Goal: Find specific page/section: Find specific page/section

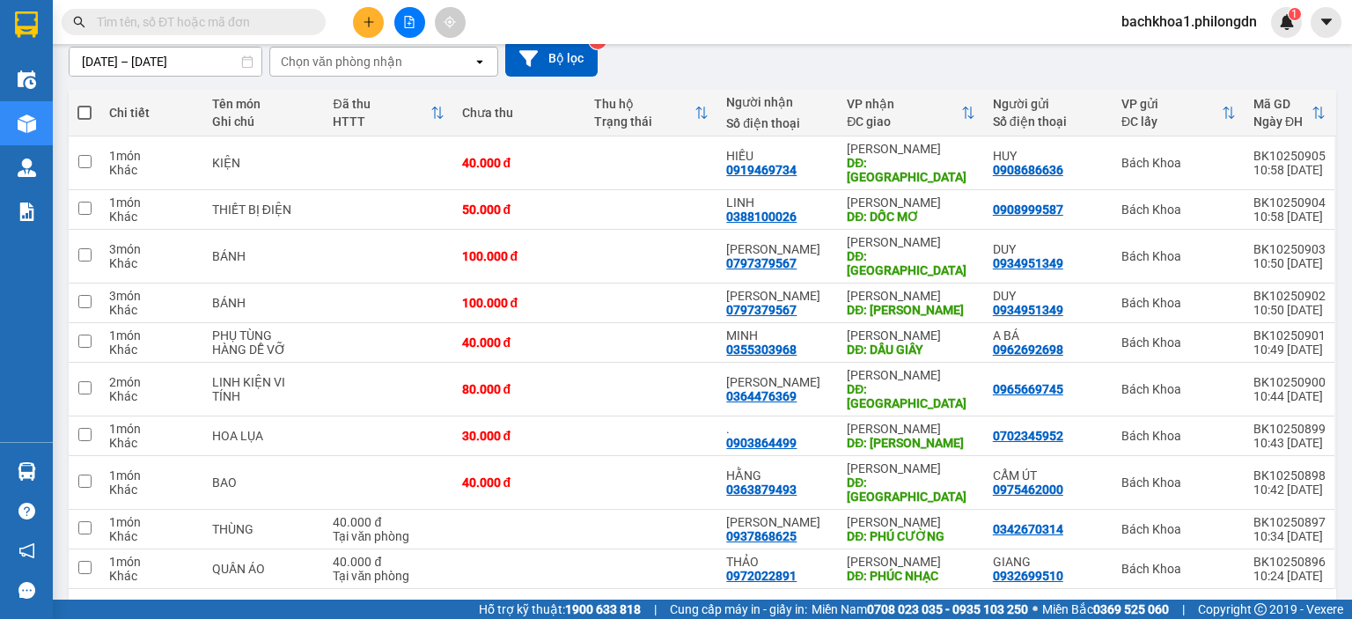
scroll to position [160, 0]
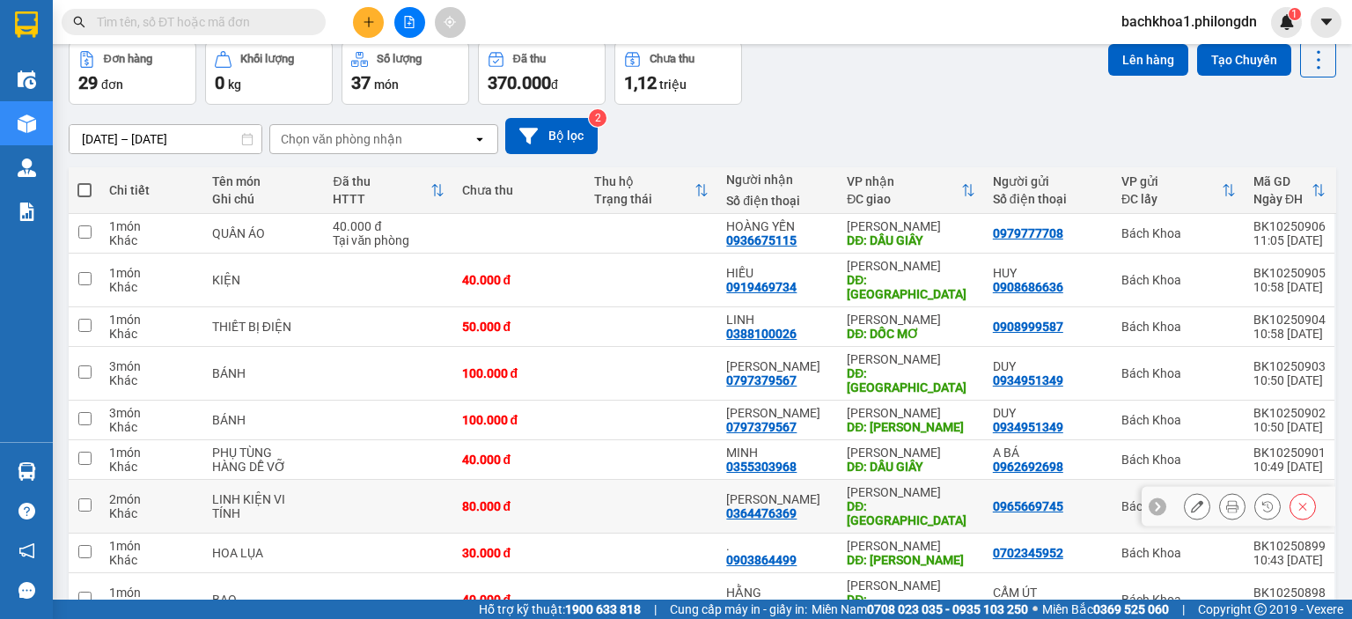
scroll to position [160, 0]
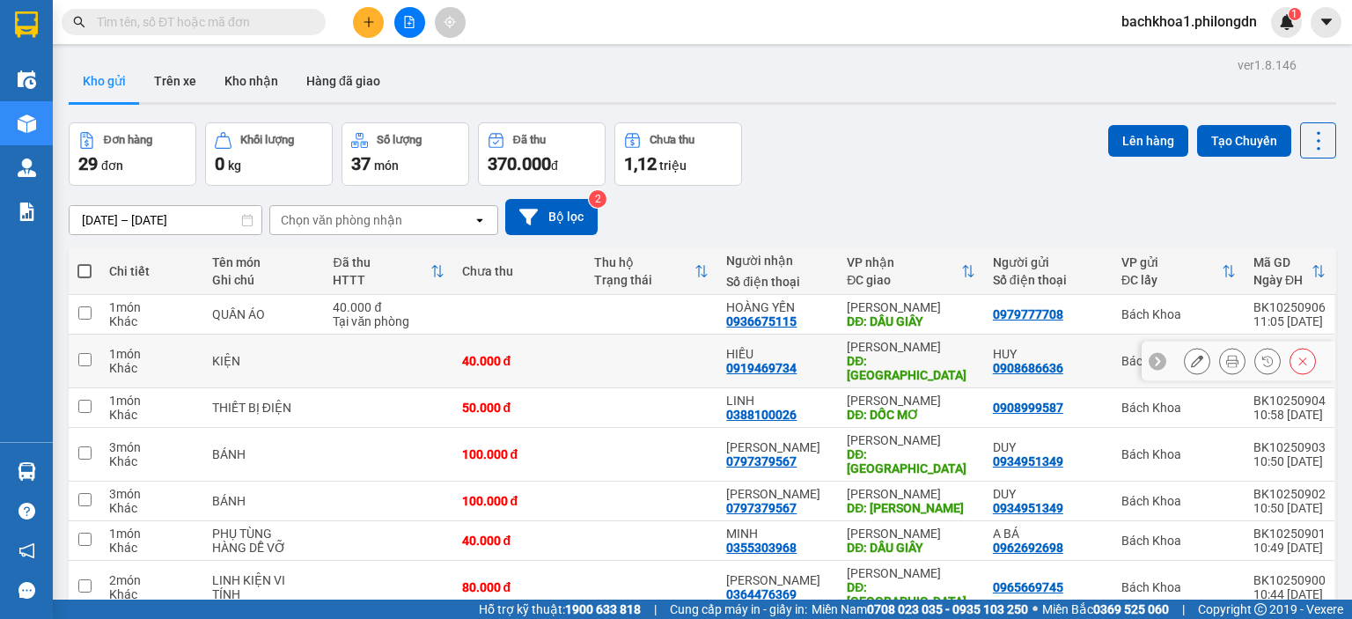
scroll to position [160, 0]
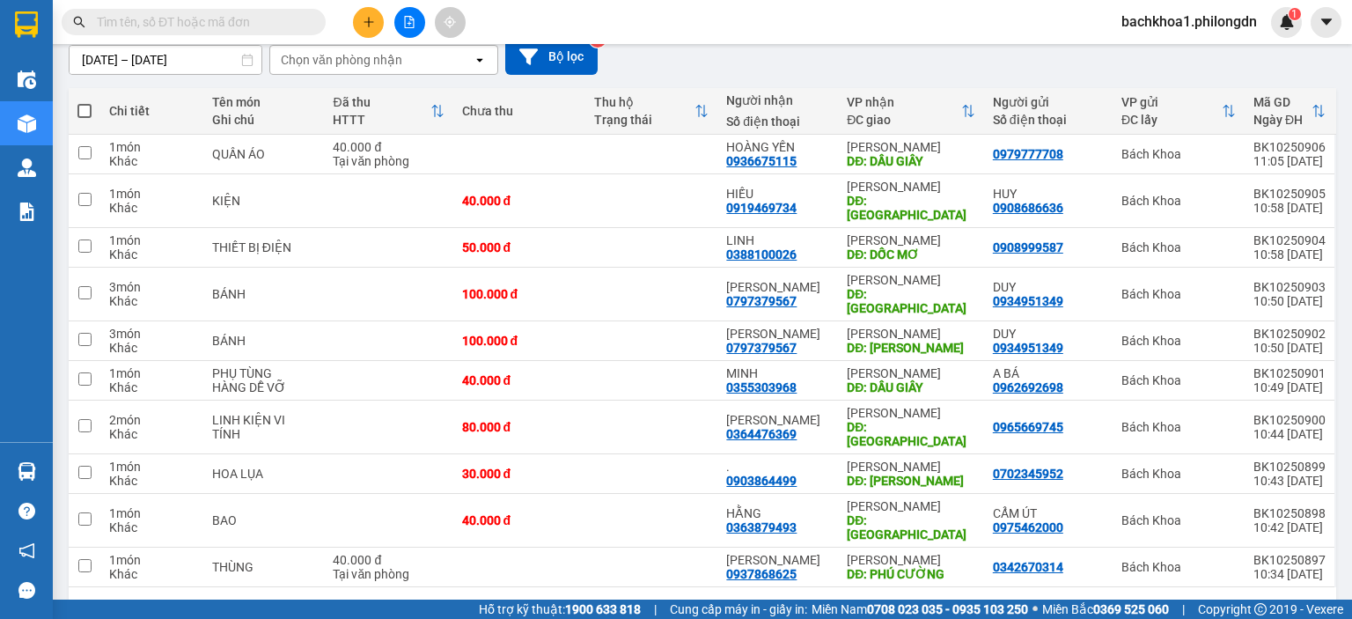
click at [1100, 602] on button "2" at bounding box center [1113, 615] width 26 height 26
